Goal: Information Seeking & Learning: Learn about a topic

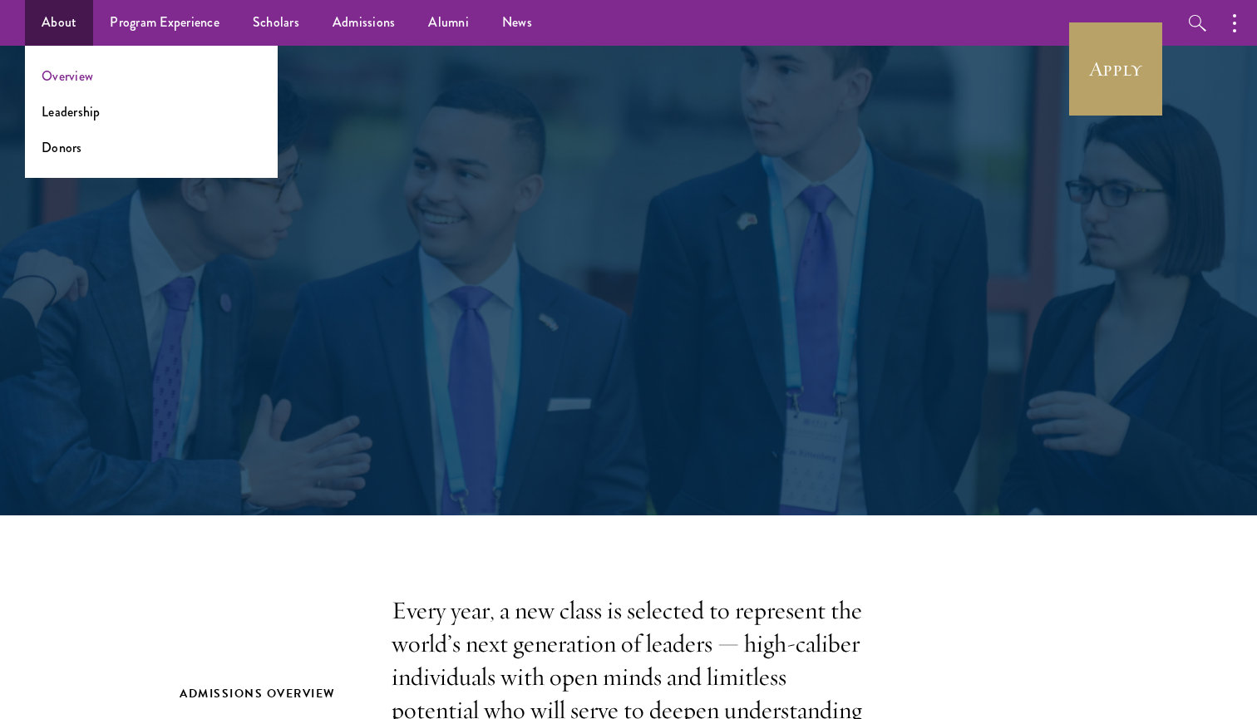
click at [64, 75] on link "Overview" at bounding box center [68, 76] width 52 height 19
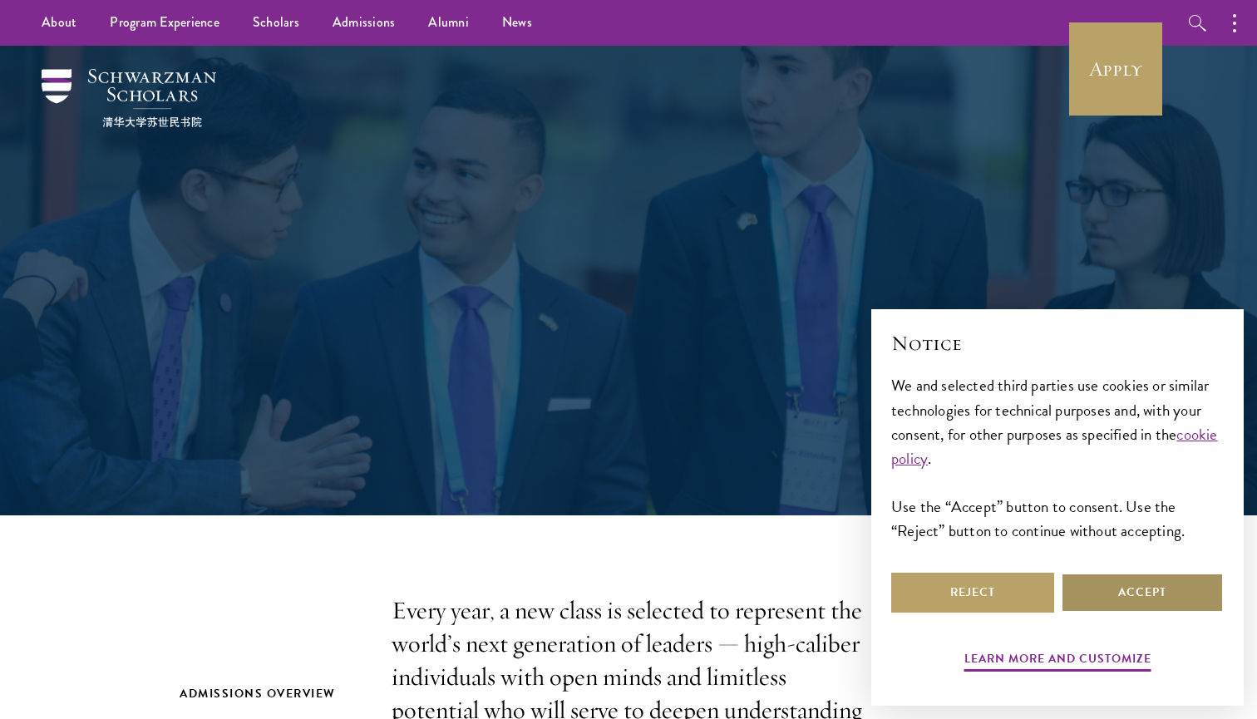
click at [1121, 586] on button "Accept" at bounding box center [1142, 593] width 163 height 40
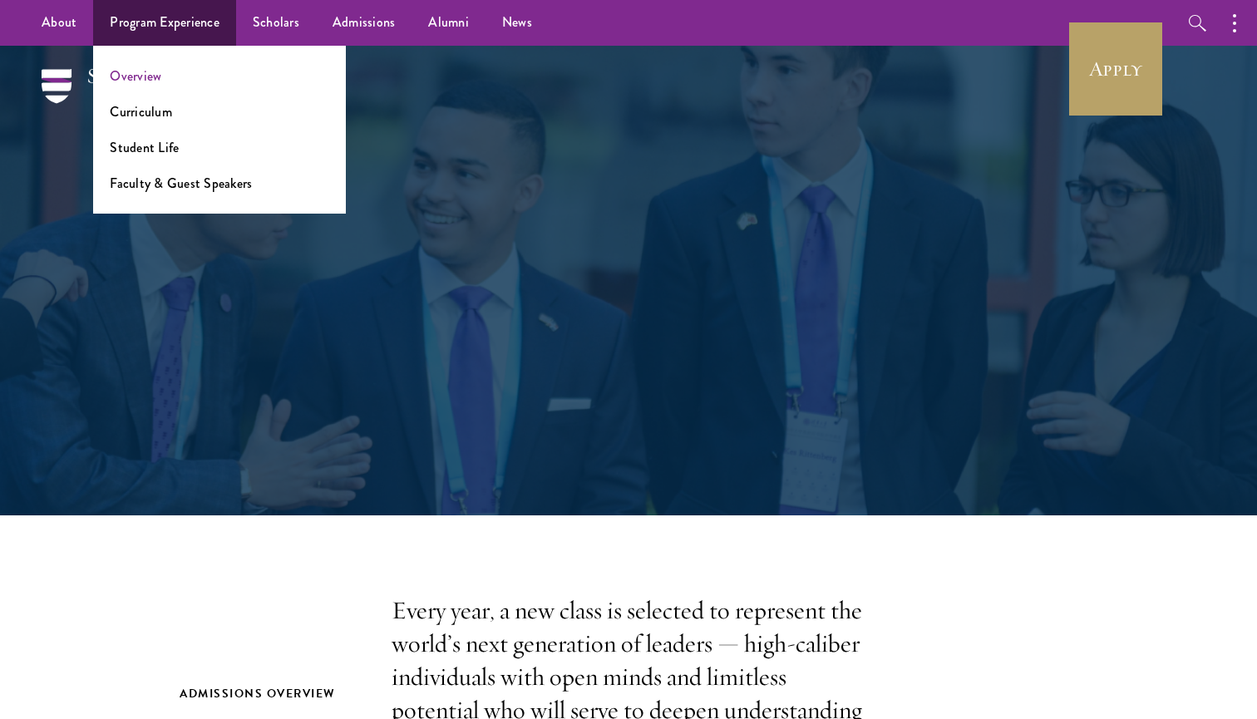
click at [138, 76] on link "Overview" at bounding box center [136, 76] width 52 height 19
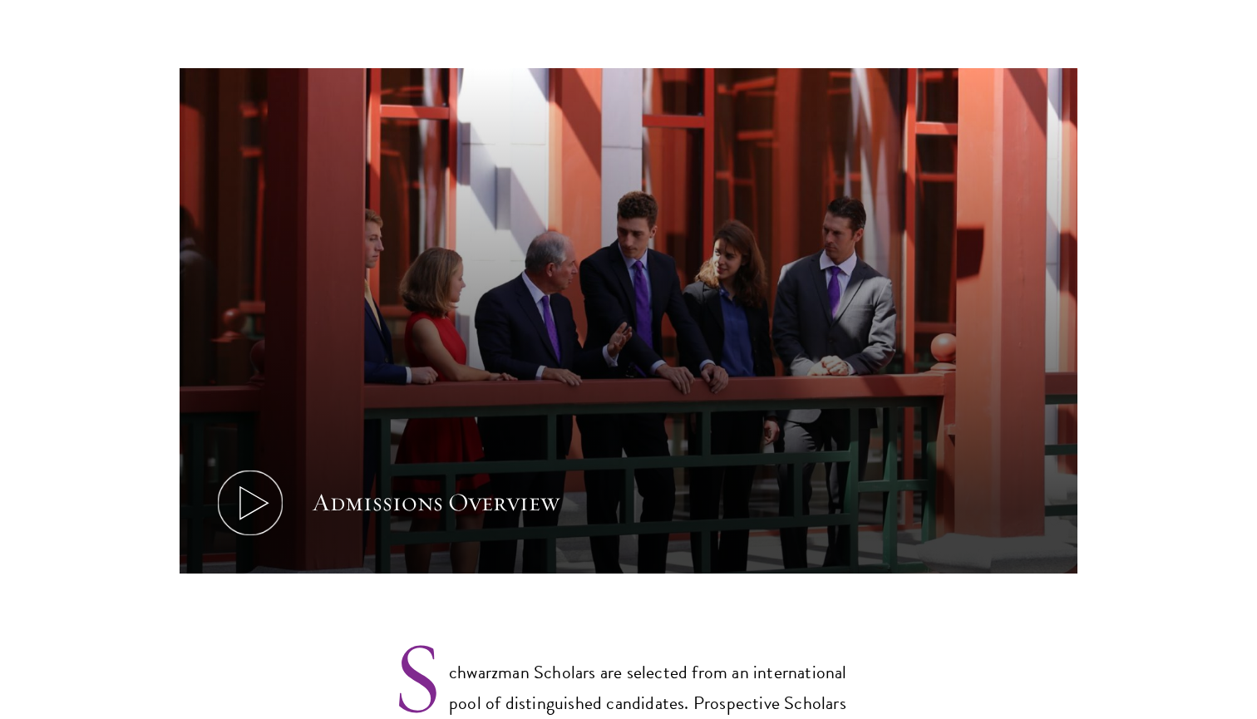
scroll to position [797, 0]
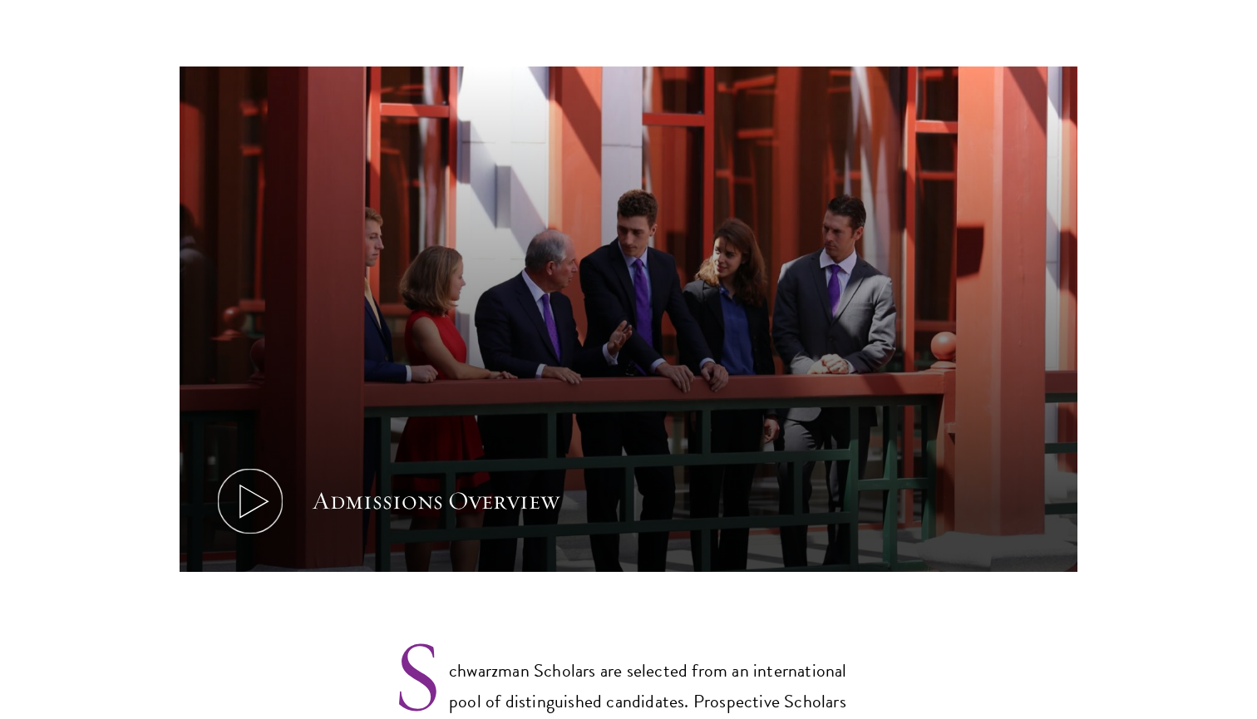
click at [244, 471] on icon at bounding box center [250, 501] width 75 height 75
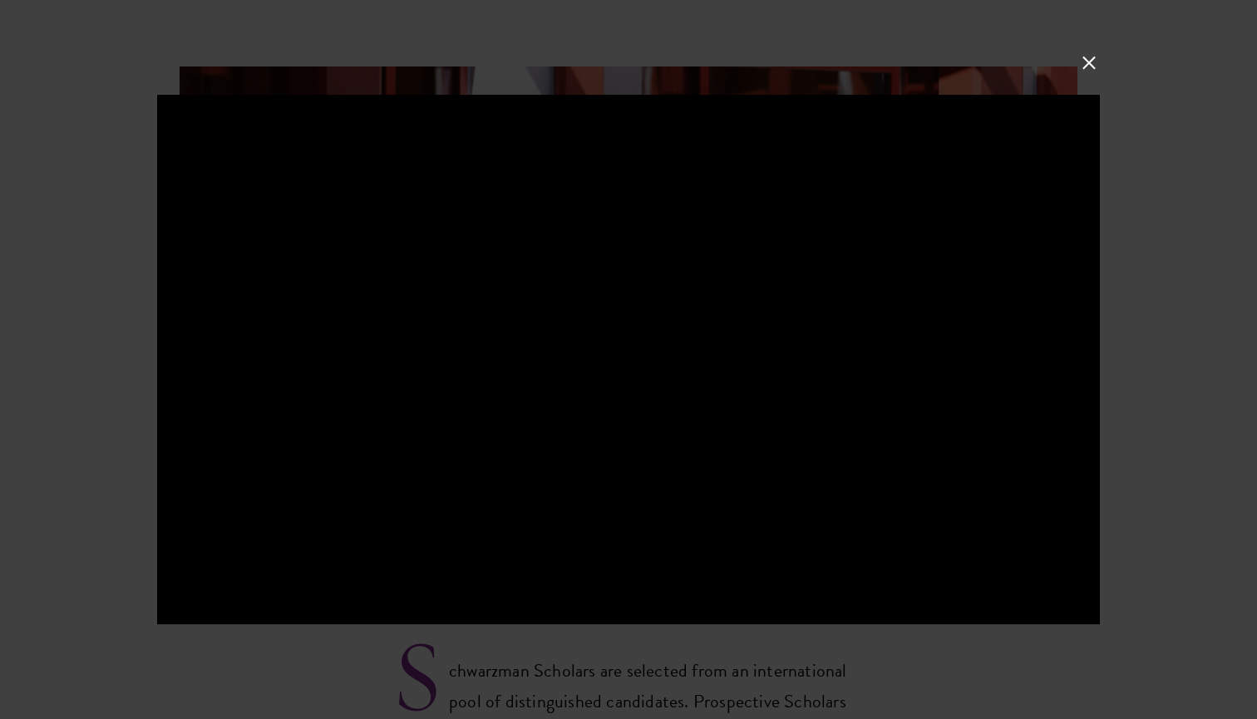
click at [1085, 59] on button at bounding box center [1089, 63] width 22 height 22
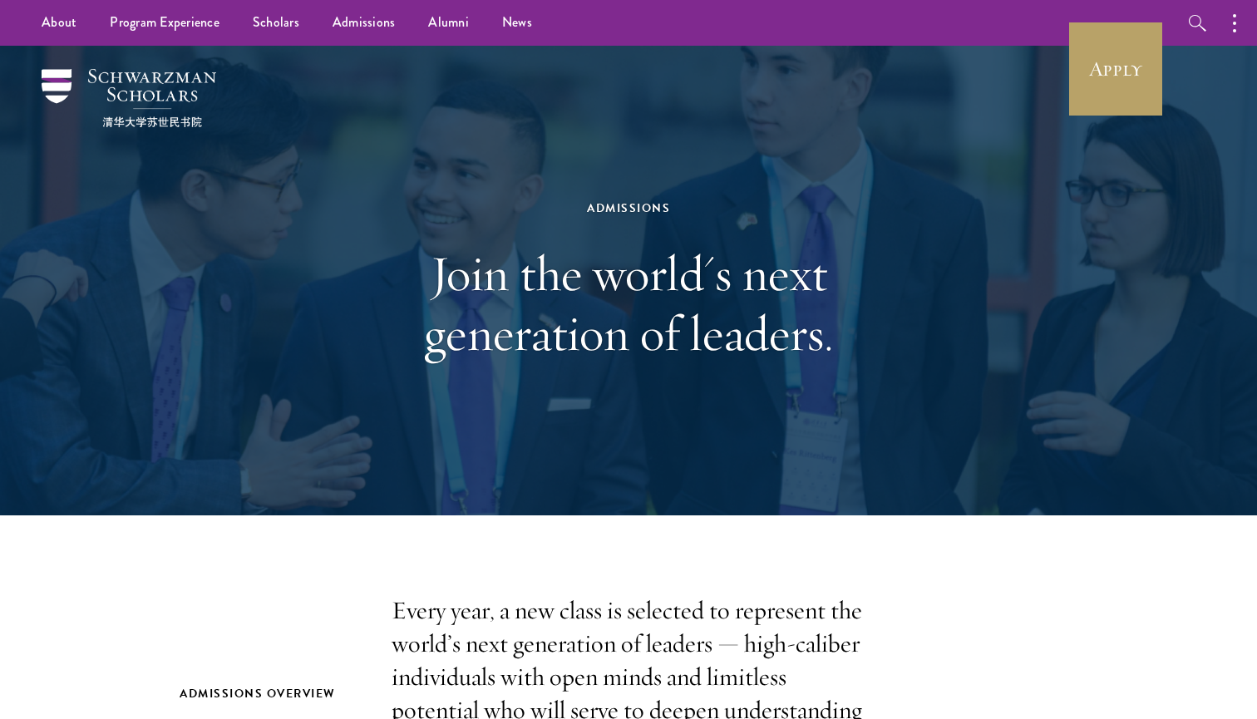
scroll to position [0, 0]
click at [439, 12] on link "Alumni" at bounding box center [449, 23] width 74 height 46
